Goal: Transaction & Acquisition: Book appointment/travel/reservation

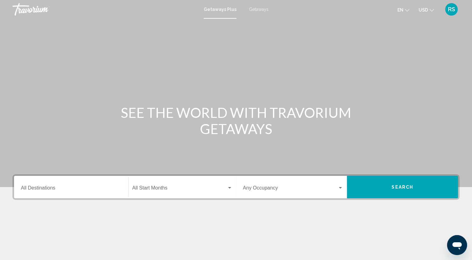
scroll to position [78, 0]
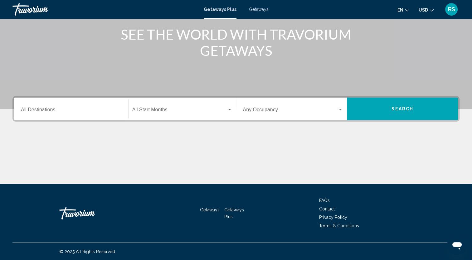
click at [69, 114] on div "Destination All Destinations" at bounding box center [71, 109] width 101 height 20
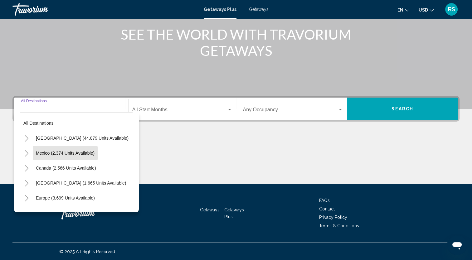
scroll to position [46, 0]
click at [67, 156] on button "Europe (3,699 units available)" at bounding box center [65, 153] width 65 height 14
type input "**********"
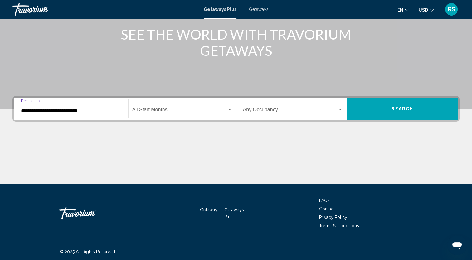
click at [172, 112] on span "Search widget" at bounding box center [179, 111] width 95 height 6
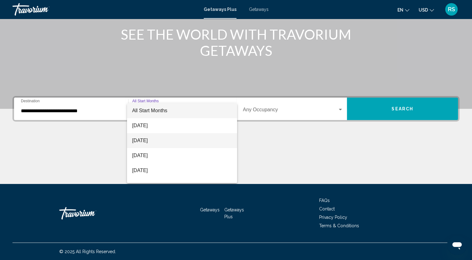
scroll to position [1, 0]
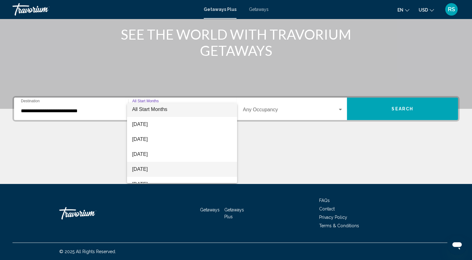
click at [166, 170] on span "[DATE]" at bounding box center [182, 169] width 100 height 15
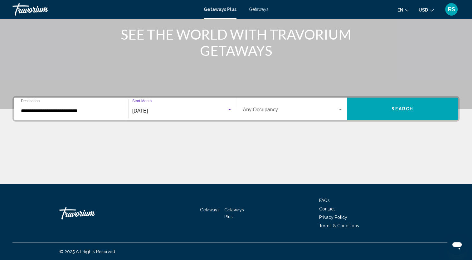
click at [275, 110] on span "Search widget" at bounding box center [290, 111] width 95 height 6
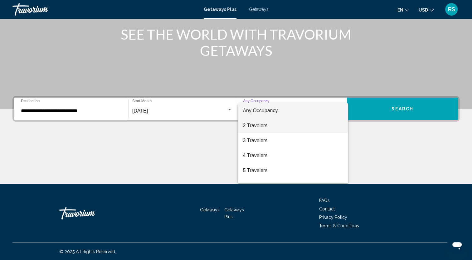
click at [274, 127] on span "2 Travelers" at bounding box center [293, 125] width 101 height 15
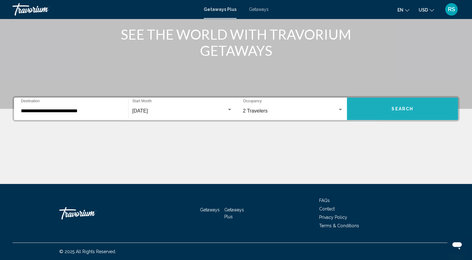
click at [380, 103] on button "Search" at bounding box center [402, 109] width 111 height 22
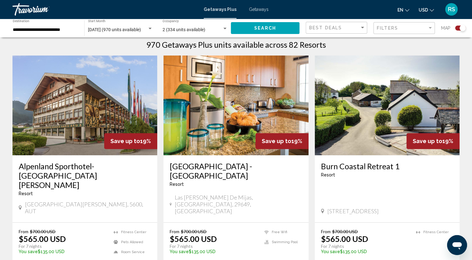
scroll to position [243, 0]
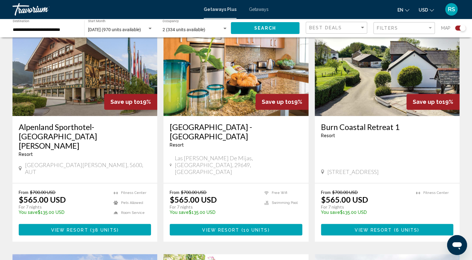
click at [86, 84] on img "Main content" at bounding box center [84, 66] width 145 height 100
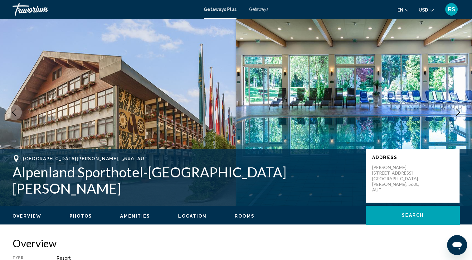
click at [218, 9] on span "Getaways Plus" at bounding box center [220, 9] width 33 height 5
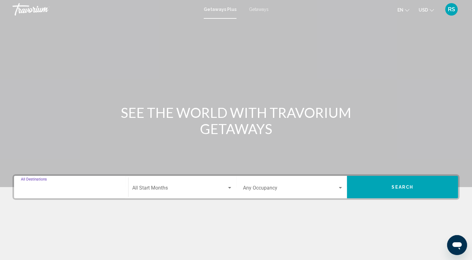
click at [87, 187] on input "Destination All Destinations" at bounding box center [71, 190] width 101 height 6
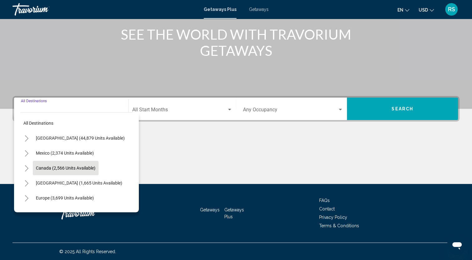
scroll to position [44, 0]
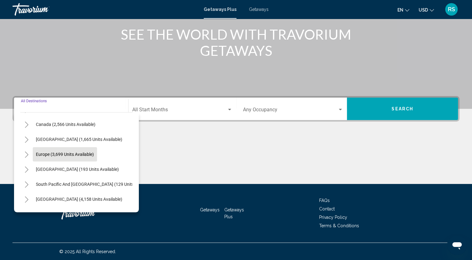
click at [61, 154] on span "Europe (3,699 units available)" at bounding box center [65, 154] width 58 height 5
type input "**********"
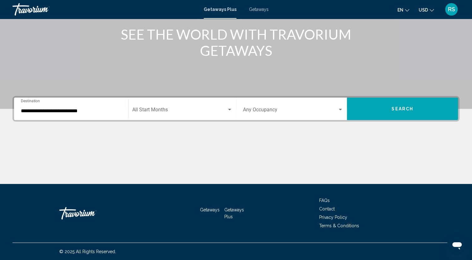
click at [165, 108] on div "Start Month All Start Months" at bounding box center [182, 109] width 100 height 20
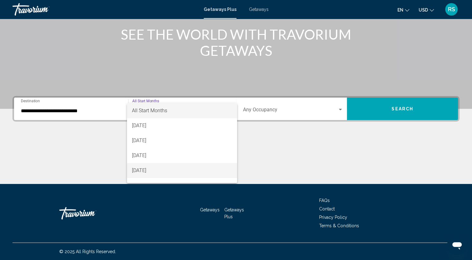
click at [169, 167] on span "[DATE]" at bounding box center [182, 170] width 100 height 15
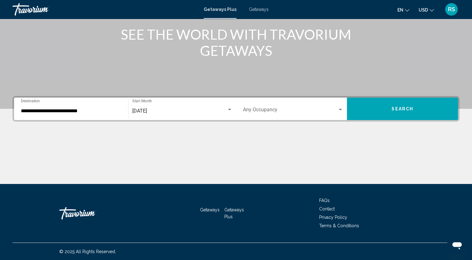
click at [264, 114] on div "Occupancy Any Occupancy" at bounding box center [293, 109] width 101 height 20
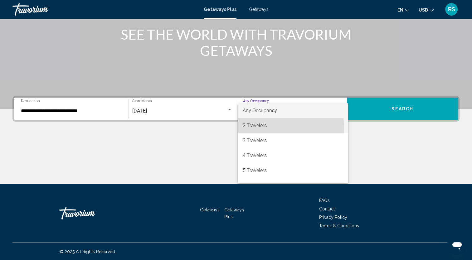
click at [265, 128] on span "2 Travelers" at bounding box center [293, 125] width 101 height 15
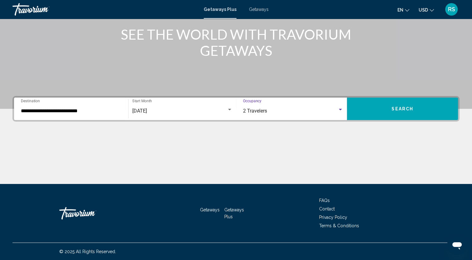
click at [388, 110] on button "Search" at bounding box center [402, 109] width 111 height 22
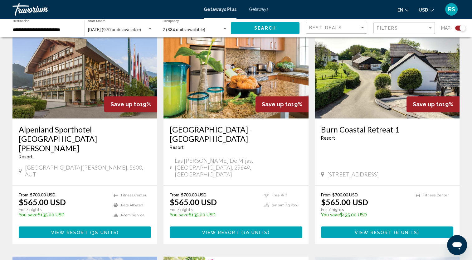
scroll to position [240, 0]
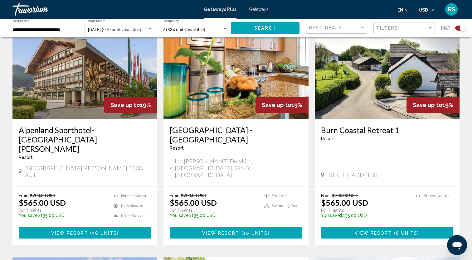
click at [160, 133] on app-exchanges-search-item "Save up to 19% Alpenland Sporthotel-[GEOGRAPHIC_DATA] - This is an adults only …" at bounding box center [84, 132] width 151 height 226
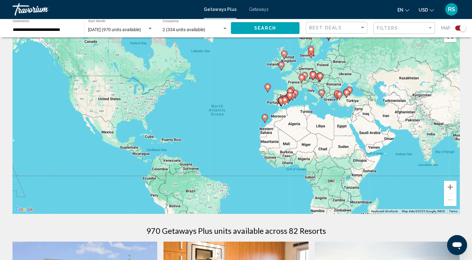
scroll to position [0, 0]
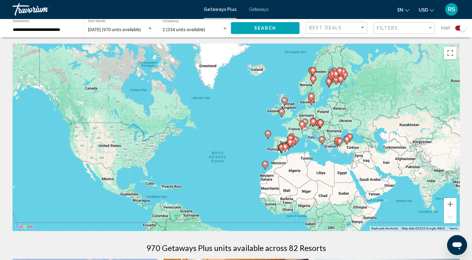
drag, startPoint x: 329, startPoint y: 78, endPoint x: 329, endPoint y: 111, distance: 32.8
click at [329, 111] on div "To activate drag with keyboard, press Alt + Enter. Once in keyboard drag state,…" at bounding box center [235, 137] width 447 height 187
click at [449, 202] on button "Zoom in" at bounding box center [450, 204] width 12 height 12
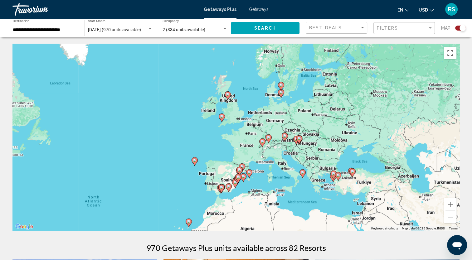
drag, startPoint x: 411, startPoint y: 82, endPoint x: 298, endPoint y: 107, distance: 115.6
click at [298, 107] on div "To activate drag with keyboard, press Alt + Enter. Once in keyboard drag state,…" at bounding box center [235, 137] width 447 height 187
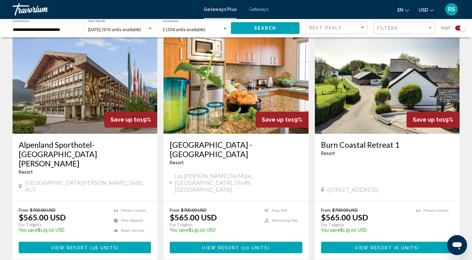
scroll to position [231, 0]
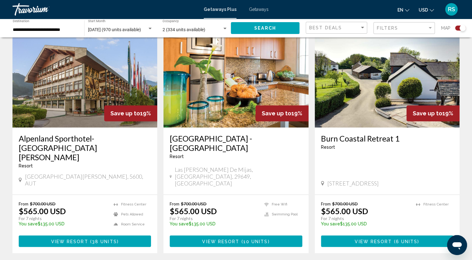
drag, startPoint x: 304, startPoint y: 137, endPoint x: 170, endPoint y: 136, distance: 133.3
click at [170, 136] on div "[GEOGRAPHIC_DATA] - [GEOGRAPHIC_DATA] - This is an adults only resort [GEOGRAPH…" at bounding box center [236, 161] width 145 height 67
copy h3 "[GEOGRAPHIC_DATA] - [GEOGRAPHIC_DATA]"
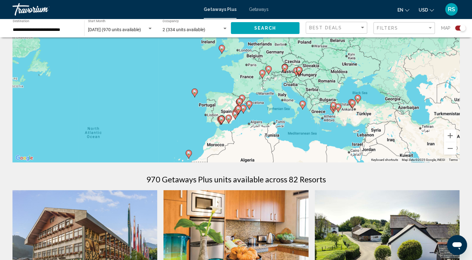
scroll to position [68, 0]
